Goal: Task Accomplishment & Management: Manage account settings

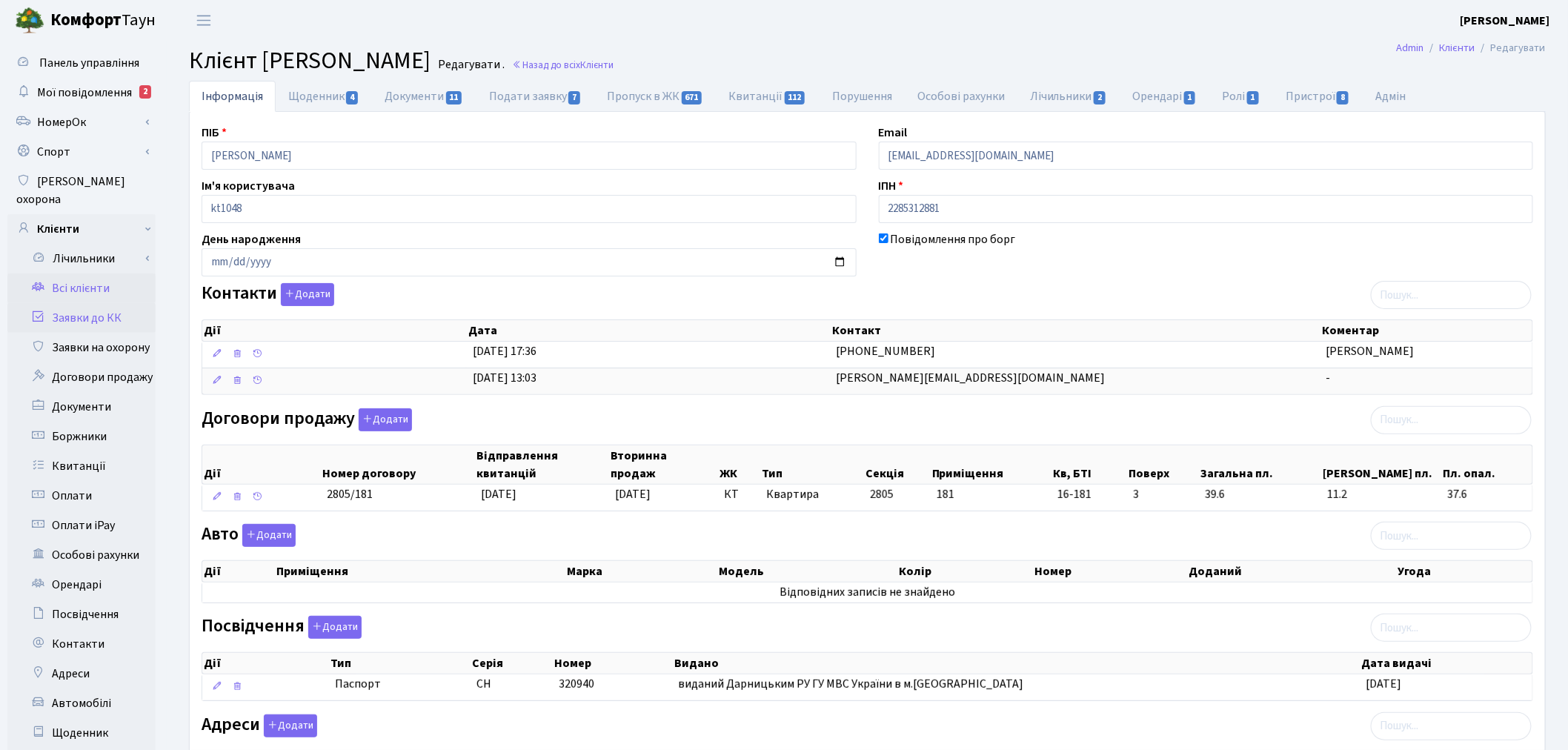
click at [121, 303] on link "Заявки до КК" at bounding box center [82, 317] width 148 height 30
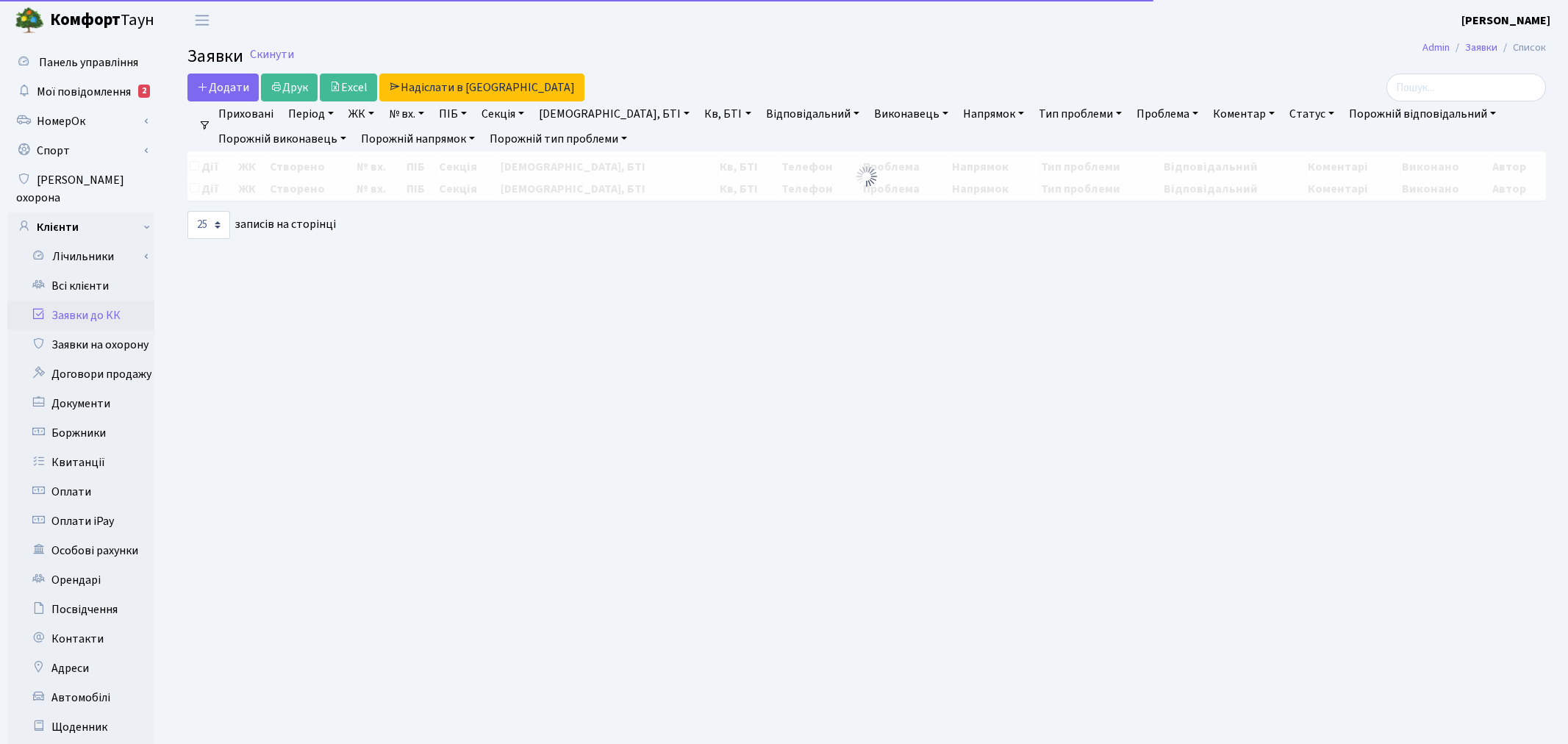
select select "25"
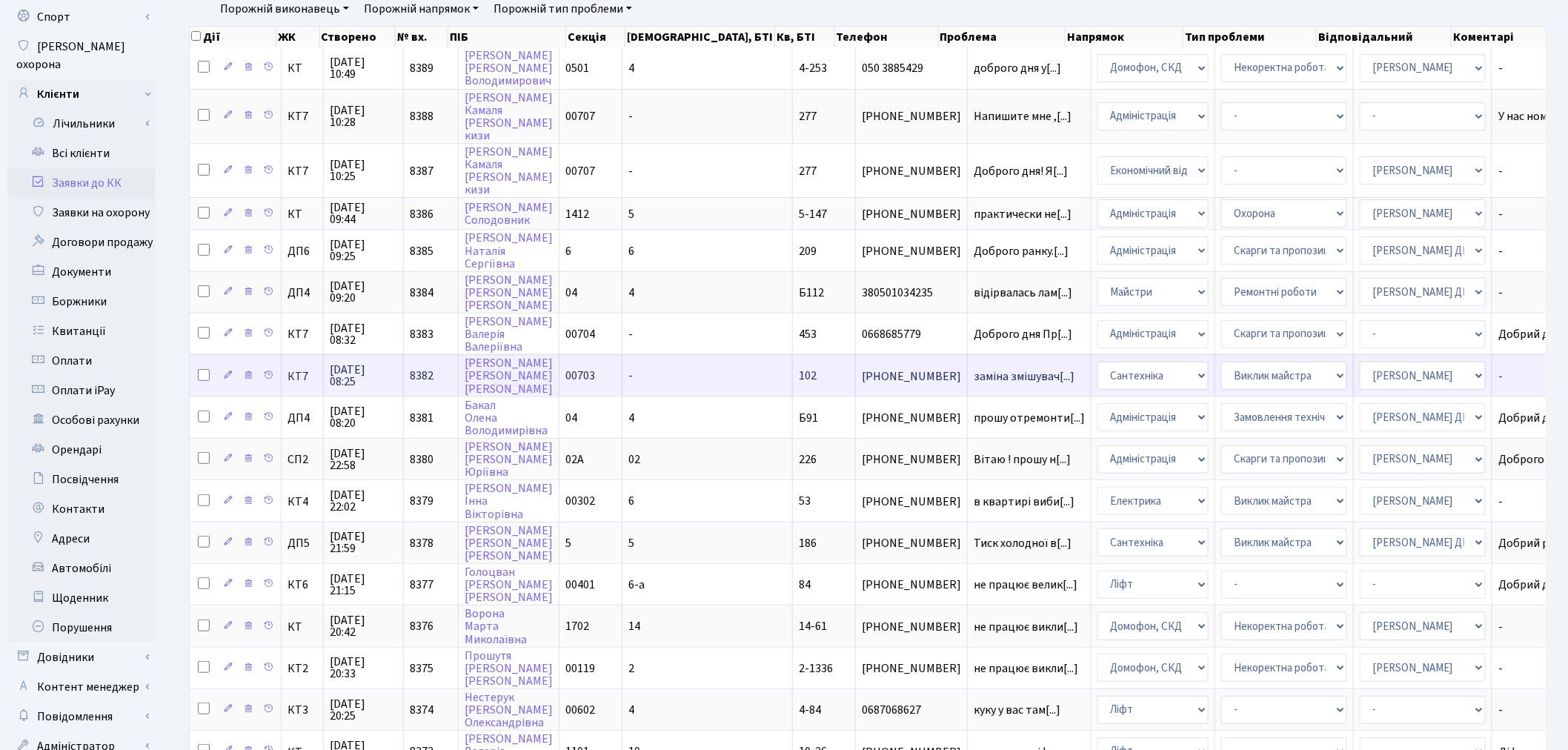
scroll to position [165, 0]
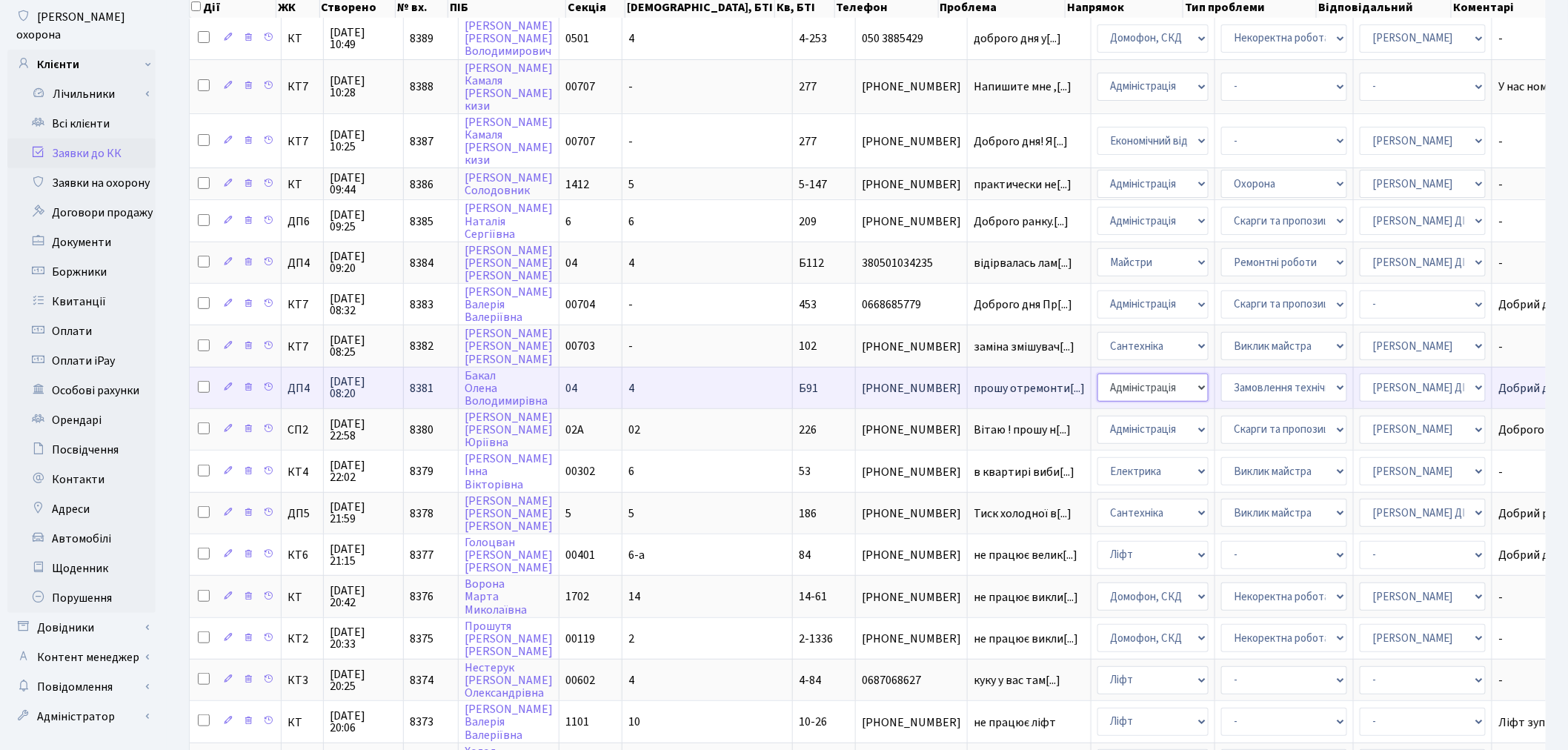
click at [1097, 382] on select "- Адміністрація Домофон, СКД Ліфт Майстри Сантехніка Економічний відділ Електри…" at bounding box center [1153, 387] width 111 height 28
select select "16"
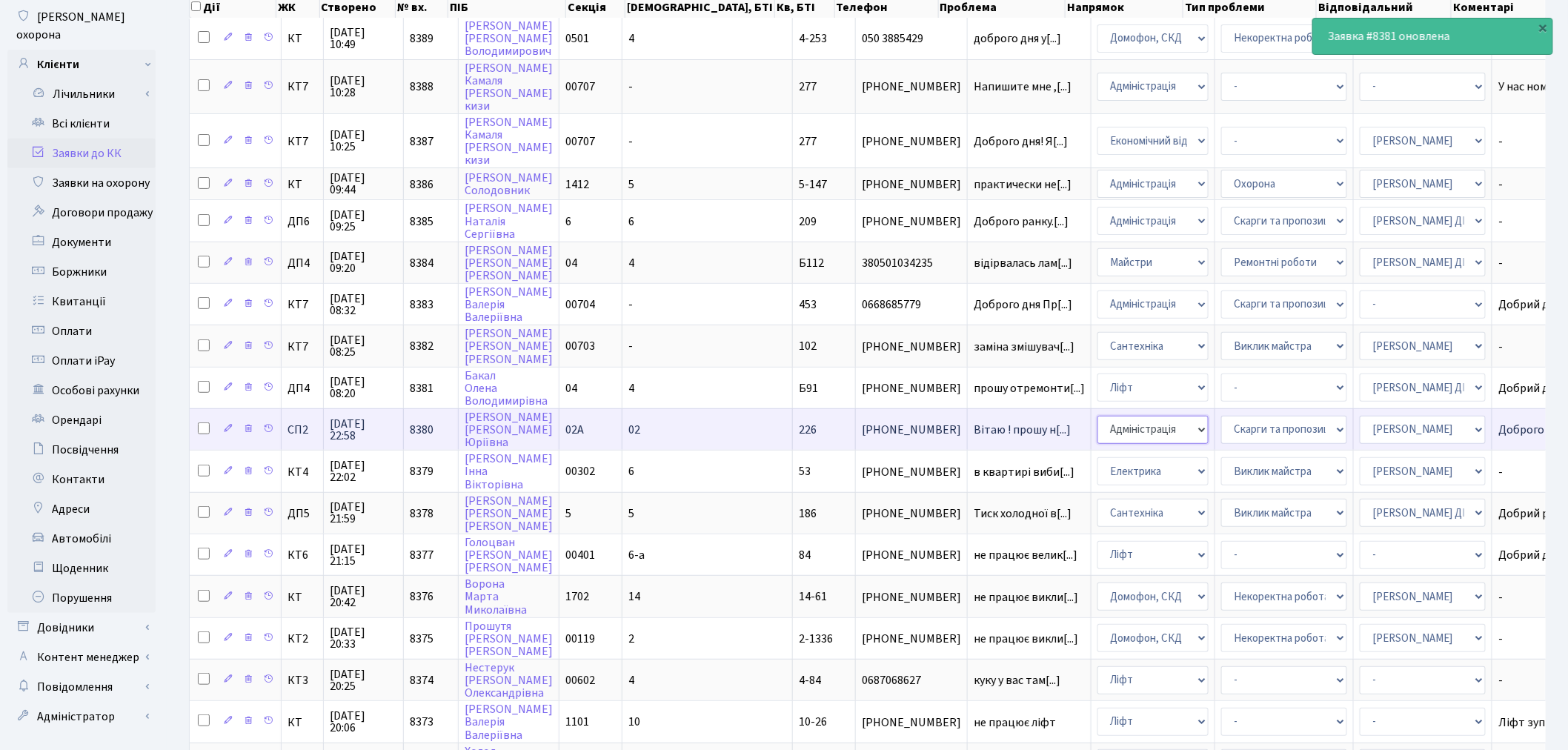
click at [1097, 421] on select "- Адміністрація Домофон, СКД Ліфт Майстри Сантехніка Економічний відділ Електри…" at bounding box center [1153, 429] width 111 height 28
select select "16"
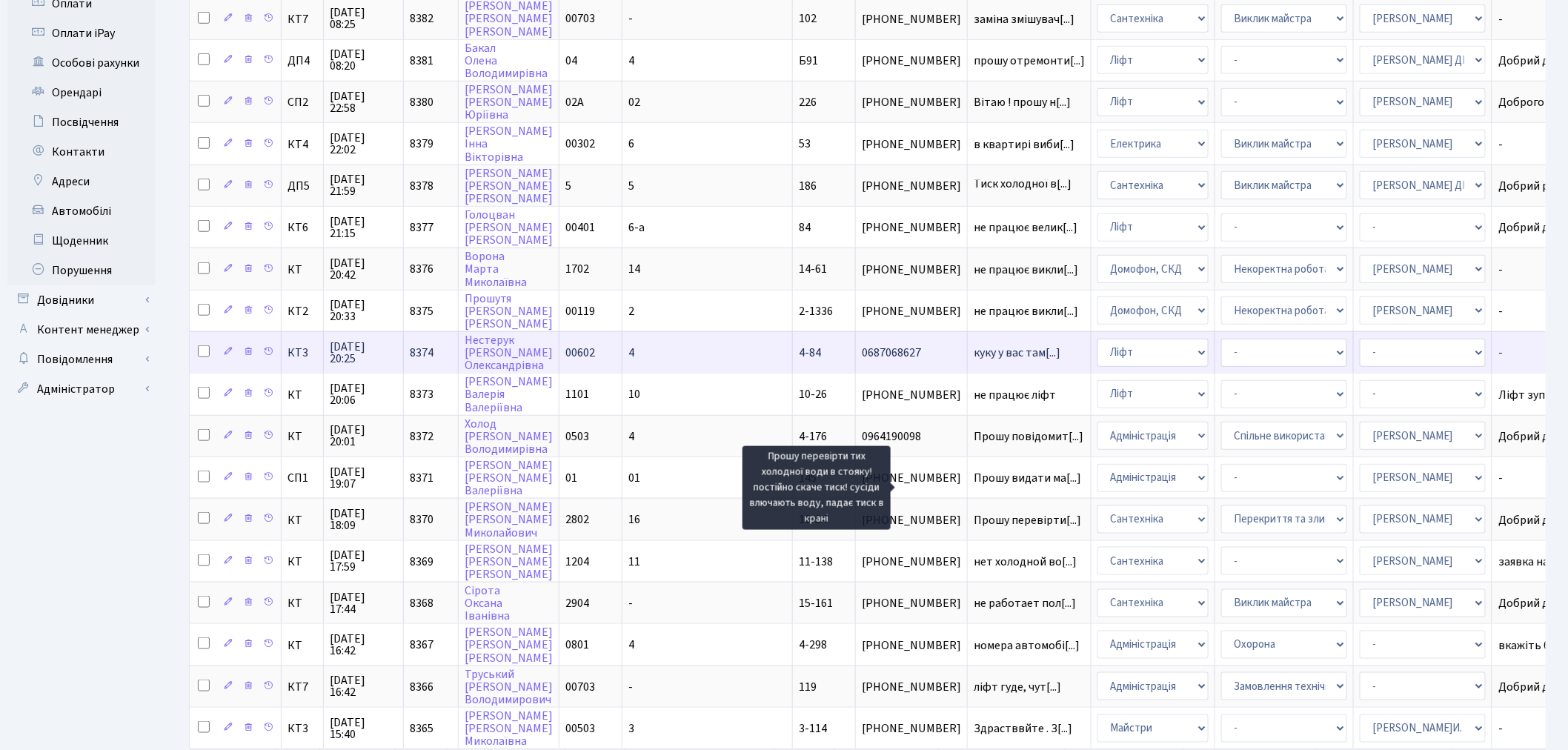
scroll to position [494, 0]
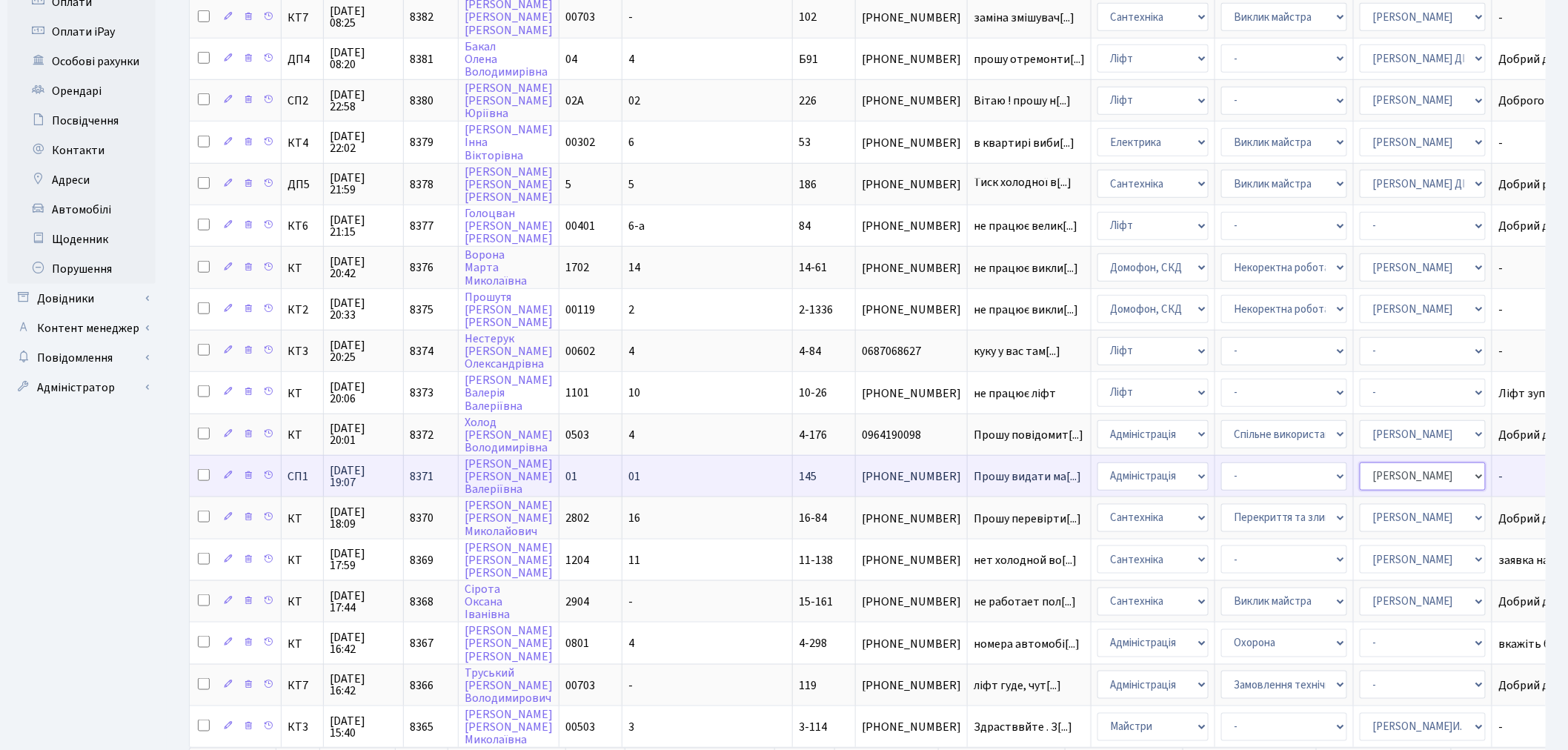
click at [1386, 462] on select "- Адміністратор ЖК ДП Адміністратор ЖК КТ Адміністратор ЖК СП Вижул В. В. Горді…" at bounding box center [1423, 476] width 126 height 28
select select "81"
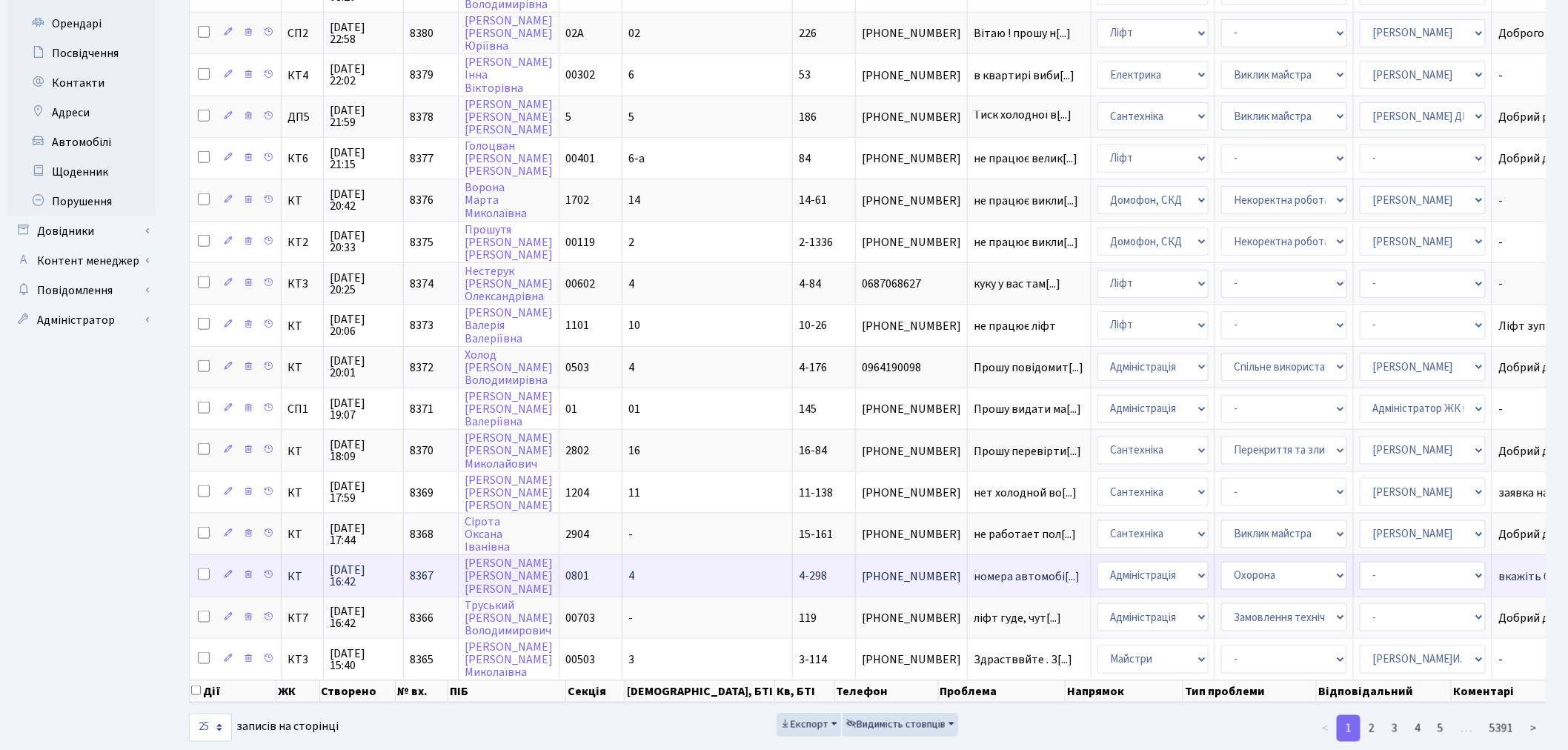
scroll to position [563, 0]
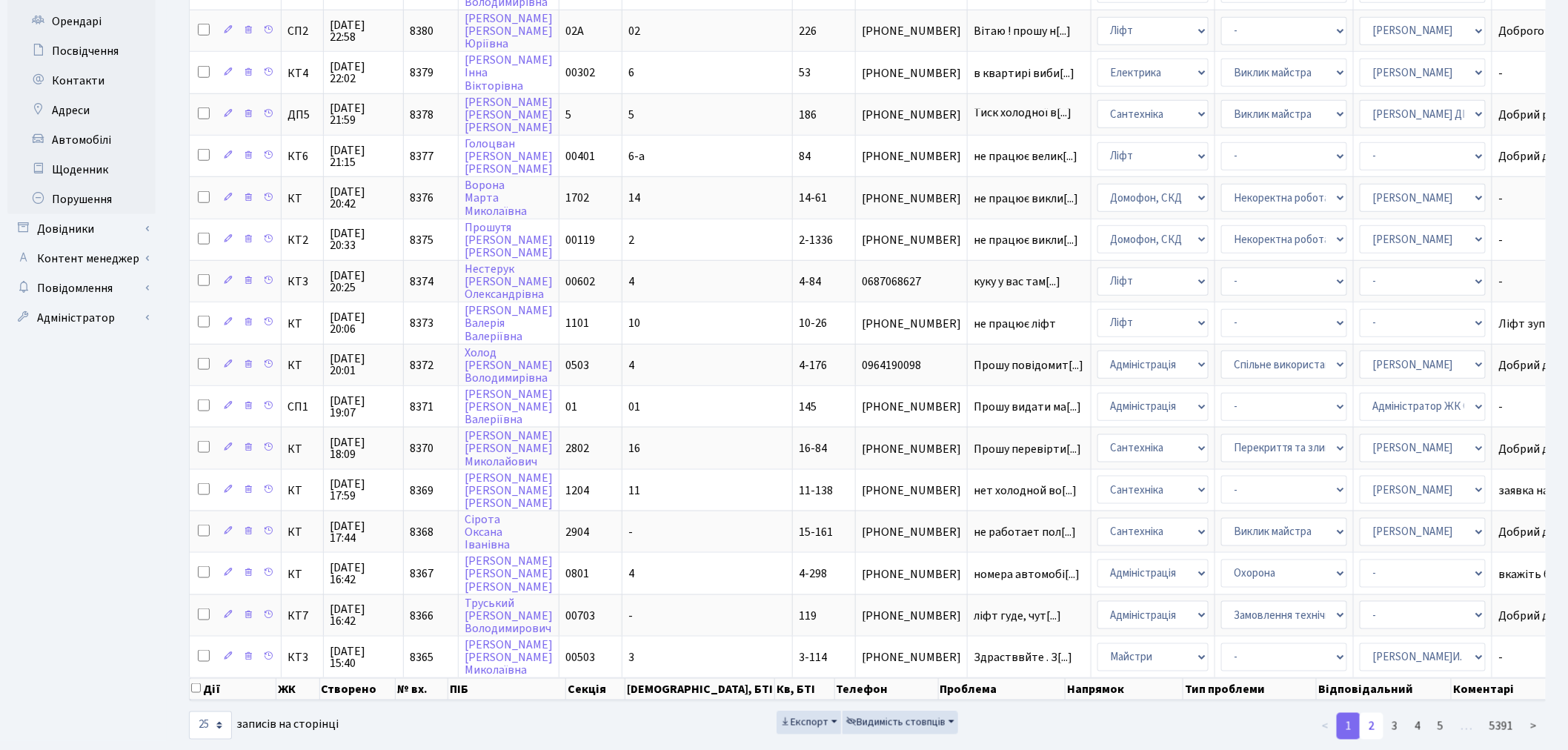
click at [1368, 713] on link "2" at bounding box center [1372, 726] width 24 height 26
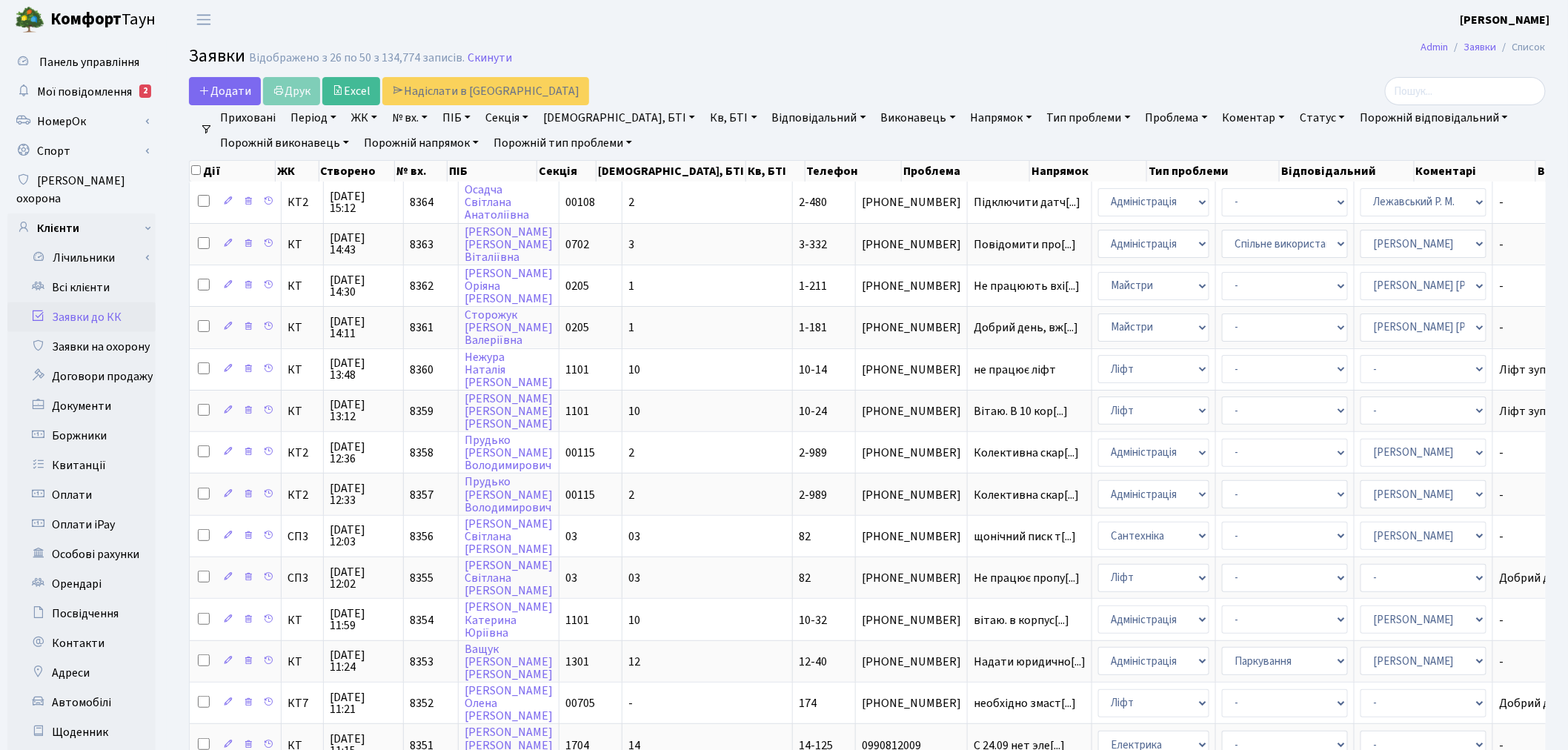
scroll to position [0, 0]
